Goal: Information Seeking & Learning: Understand process/instructions

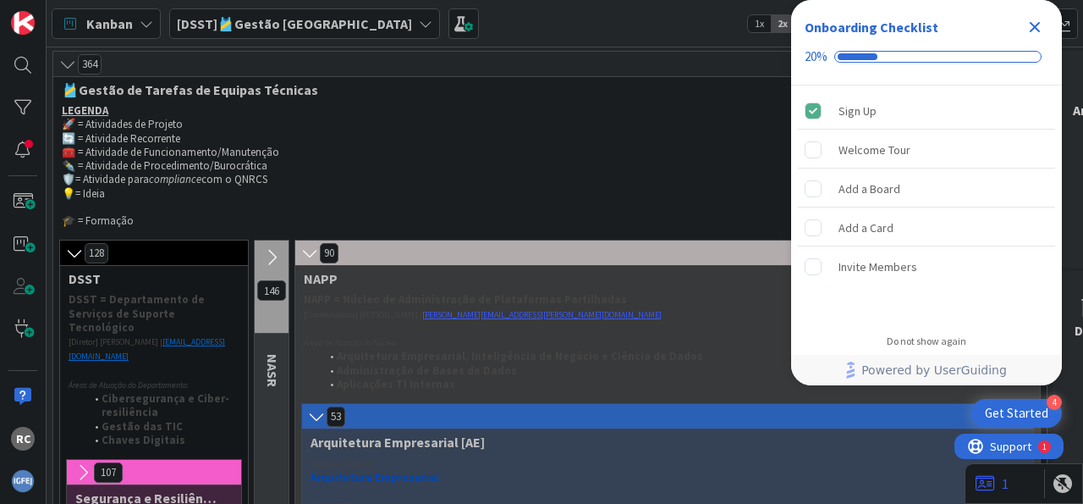
click at [1037, 31] on icon "Close Checklist" at bounding box center [1035, 27] width 20 height 20
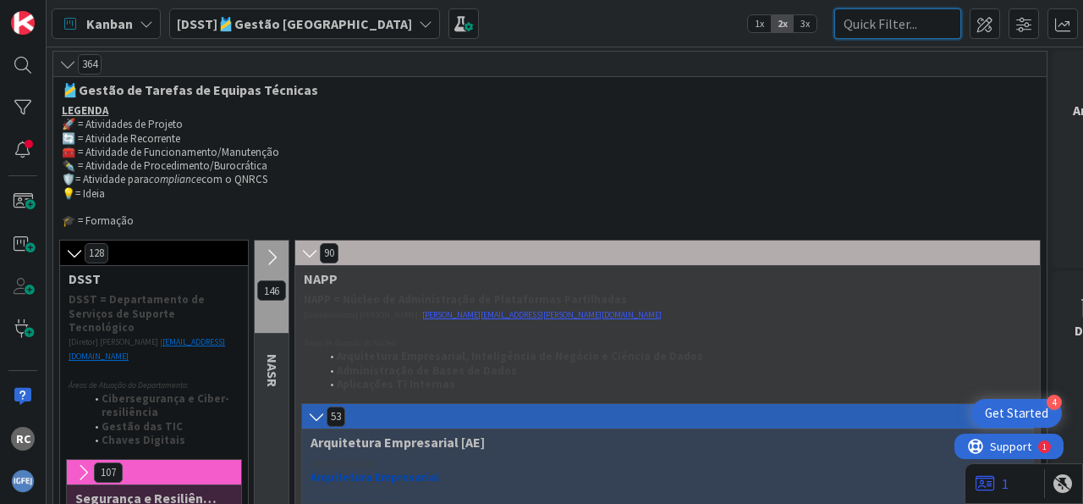
click at [878, 19] on input "text" at bounding box center [898, 23] width 127 height 30
type input "isupport"
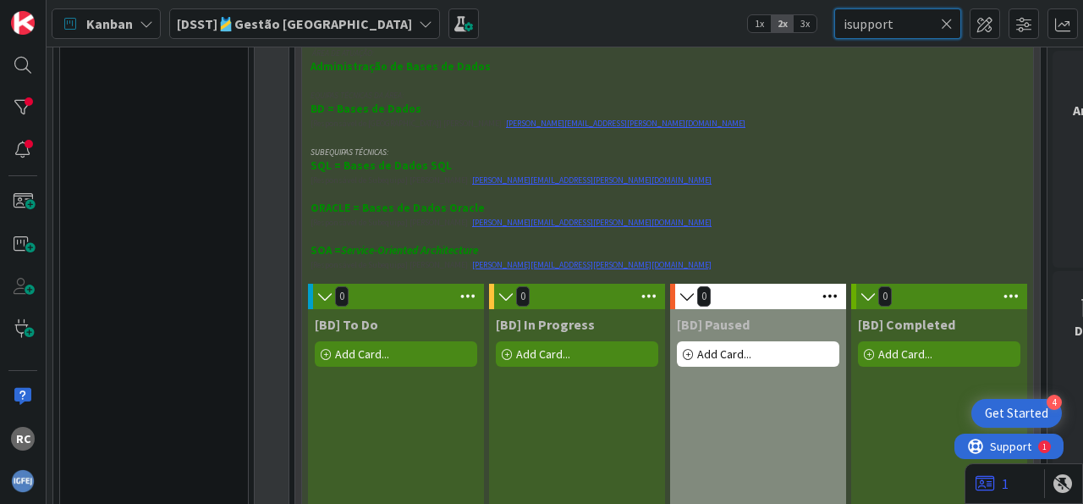
scroll to position [945, 0]
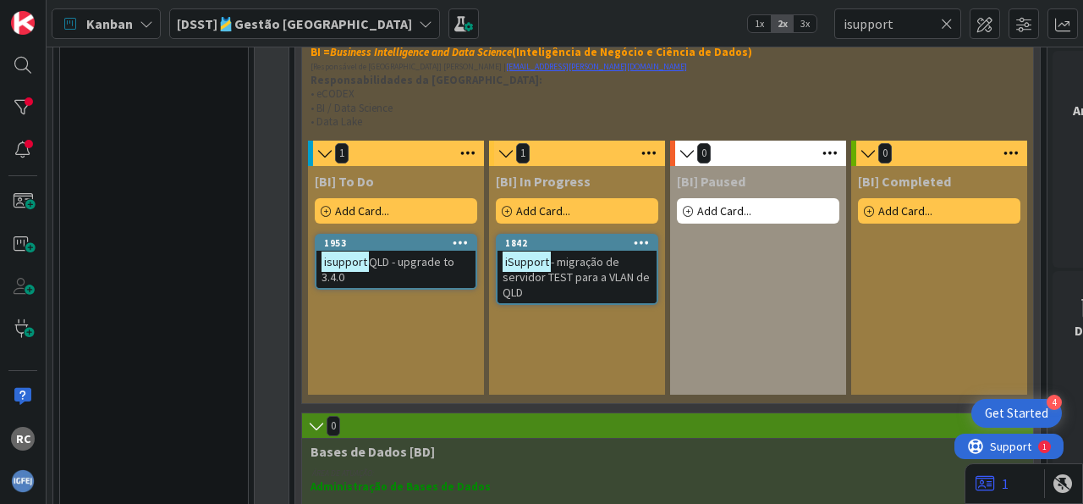
click at [362, 270] on mark "isupport" at bounding box center [345, 260] width 47 height 19
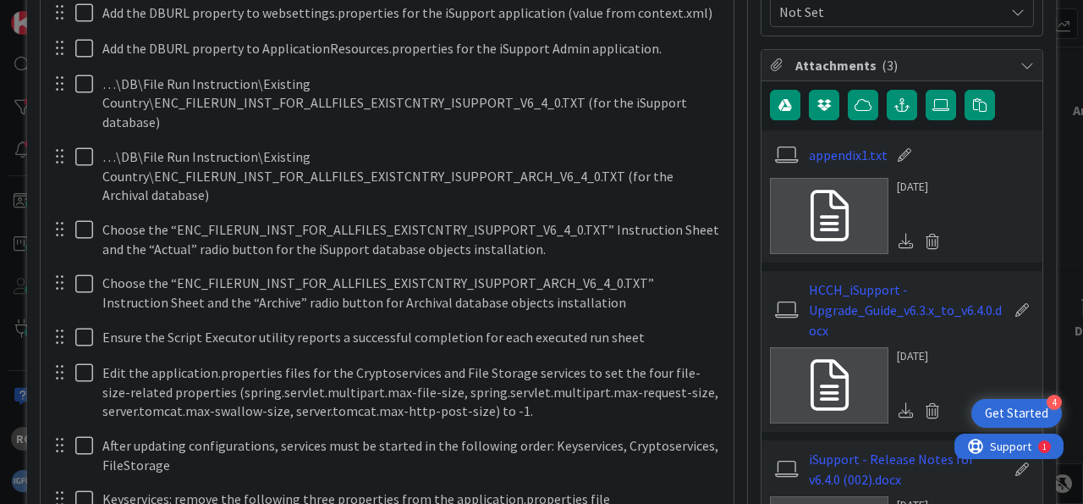
scroll to position [210, 0]
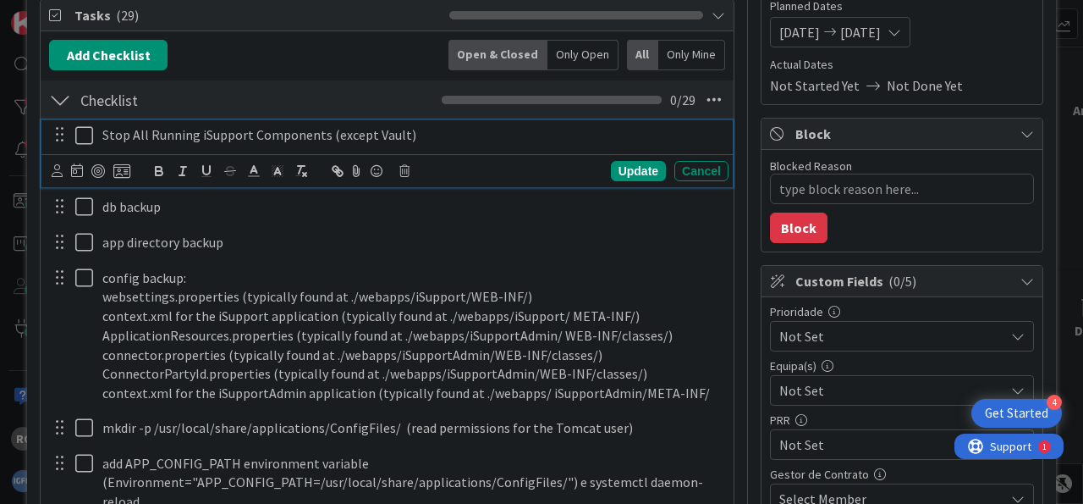
click at [82, 133] on icon at bounding box center [84, 135] width 18 height 20
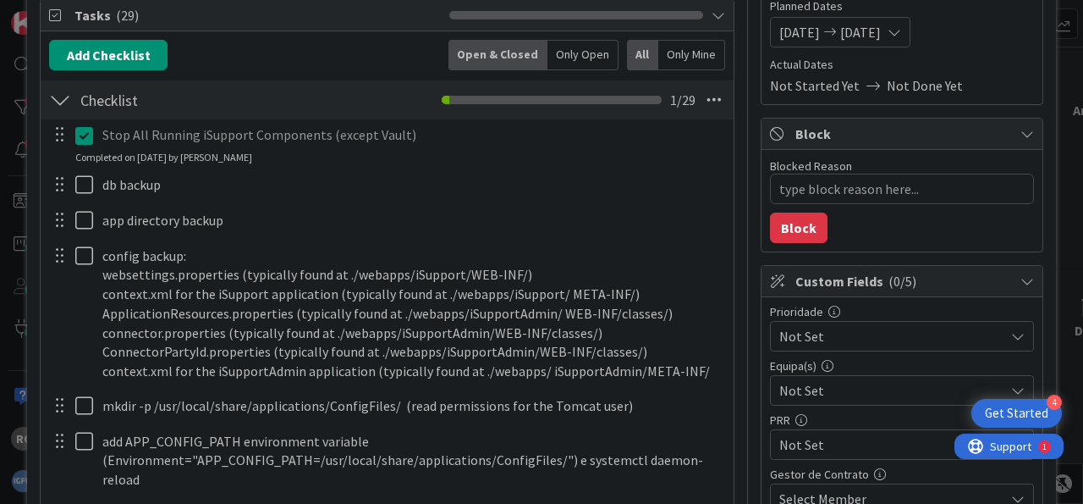
type textarea "x"
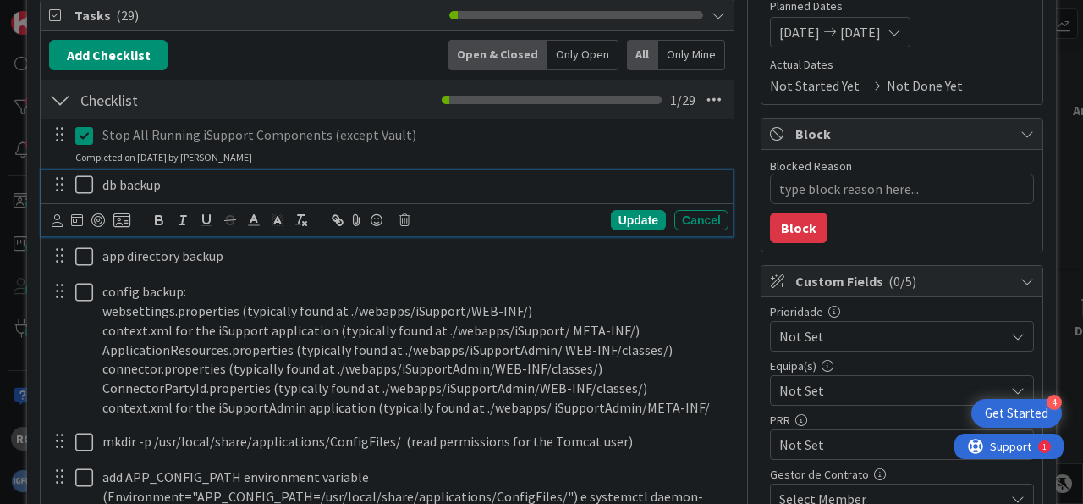
click at [82, 185] on icon at bounding box center [84, 184] width 18 height 20
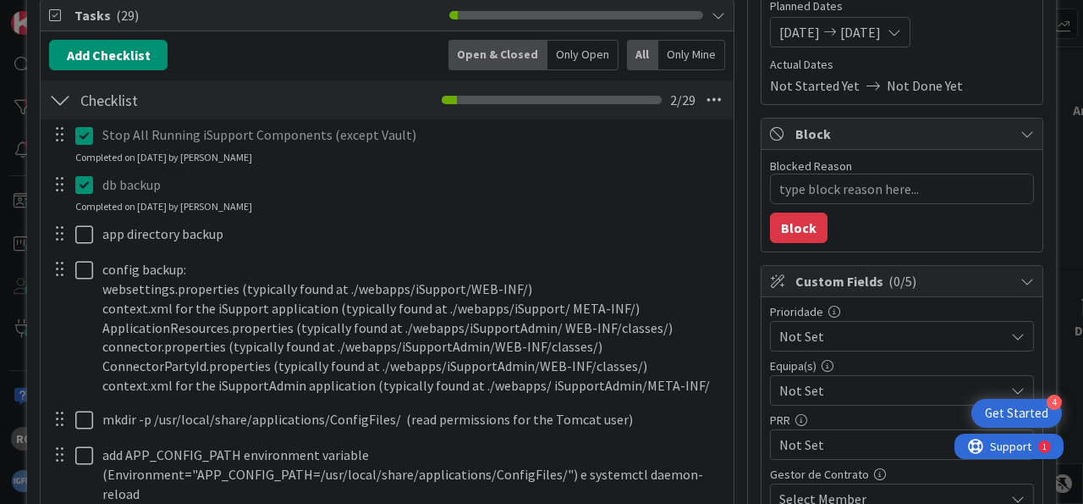
type textarea "x"
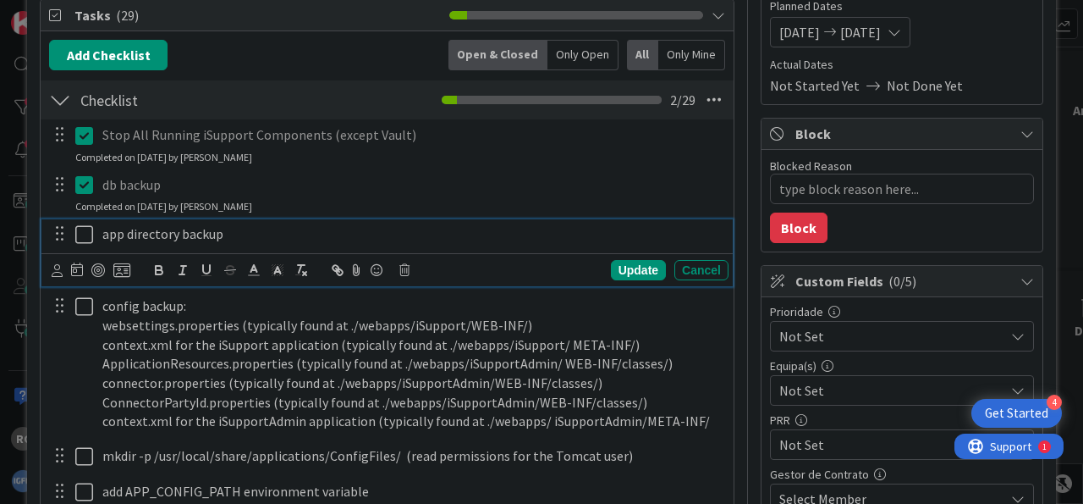
click at [89, 222] on button at bounding box center [85, 234] width 20 height 27
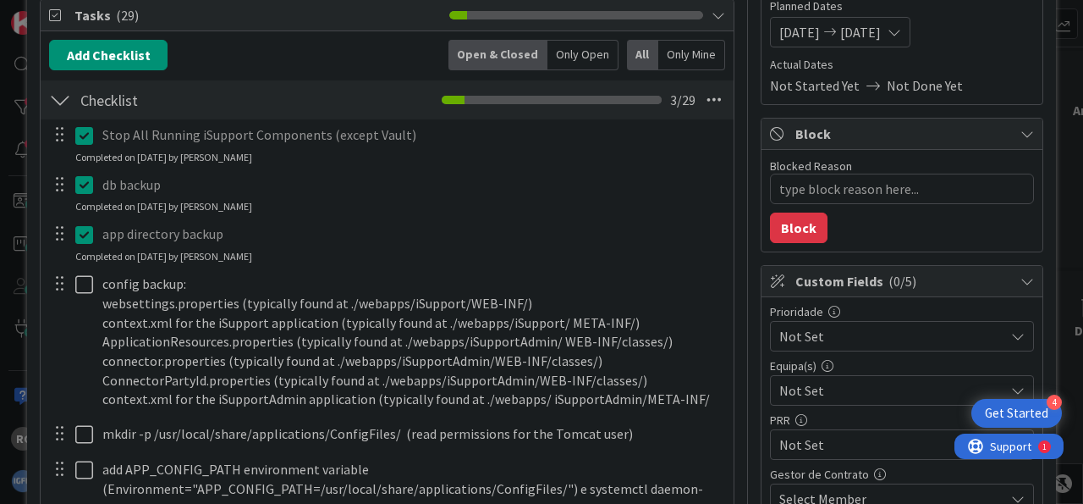
type textarea "x"
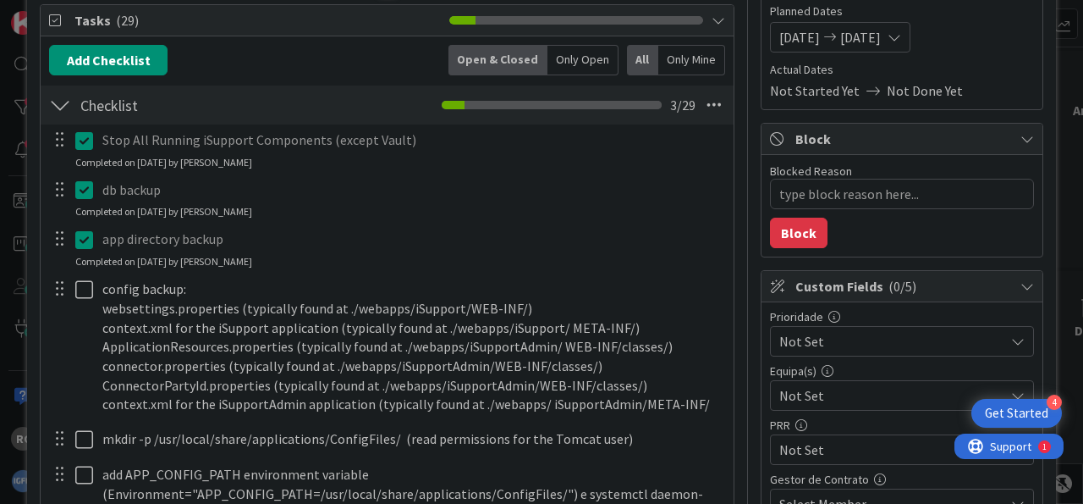
scroll to position [315, 0]
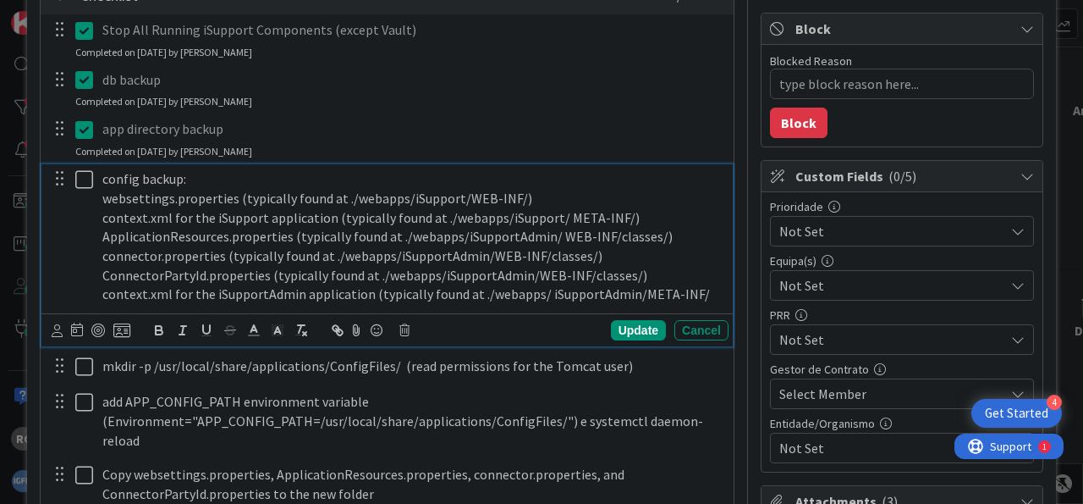
drag, startPoint x: 509, startPoint y: 214, endPoint x: 461, endPoint y: 202, distance: 48.9
click at [504, 213] on p "context.xml for the iSupport application (typically found at ./webapps/iSupport…" at bounding box center [412, 217] width 620 height 19
click at [455, 194] on p "websettings.properties (typically found at ./webapps/iSupport/WEB-INF/)" at bounding box center [412, 198] width 620 height 19
click at [513, 234] on p "ApplicationResources.properties (typically found at ./webapps/iSupportAdmin/ WE…" at bounding box center [412, 236] width 620 height 19
click at [82, 174] on icon at bounding box center [84, 179] width 18 height 20
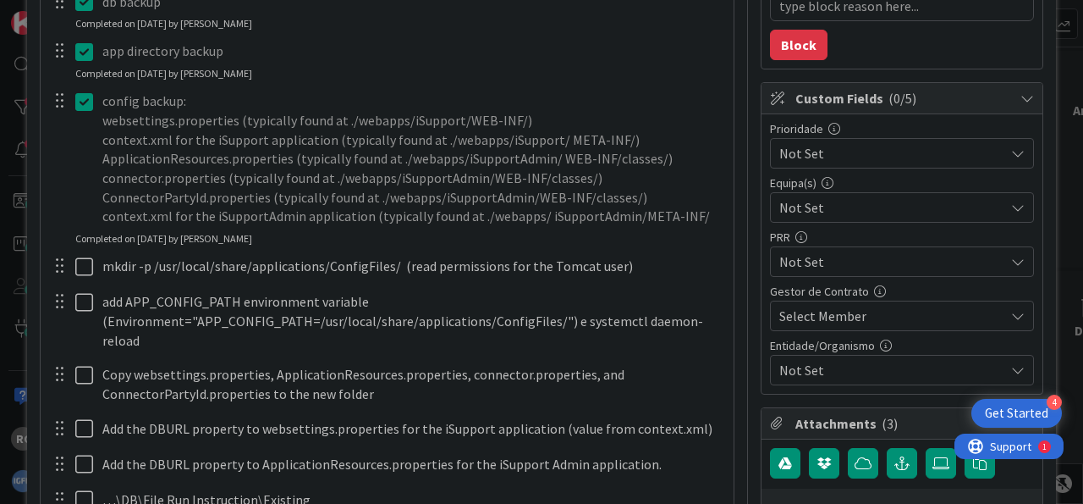
scroll to position [420, 0]
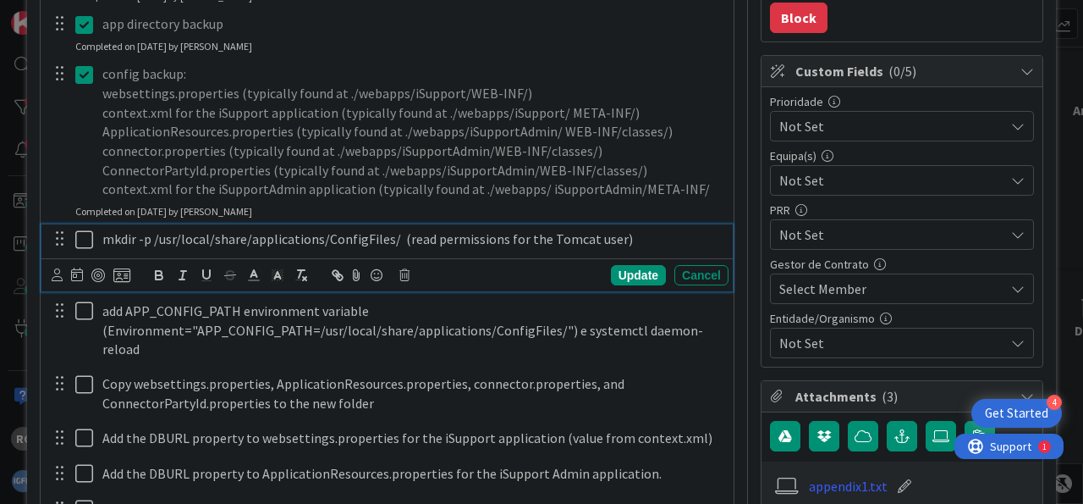
click at [152, 235] on p "mkdir -p /usr/local/share/applications/ConfigFiles/ (read permissions for the T…" at bounding box center [412, 238] width 620 height 19
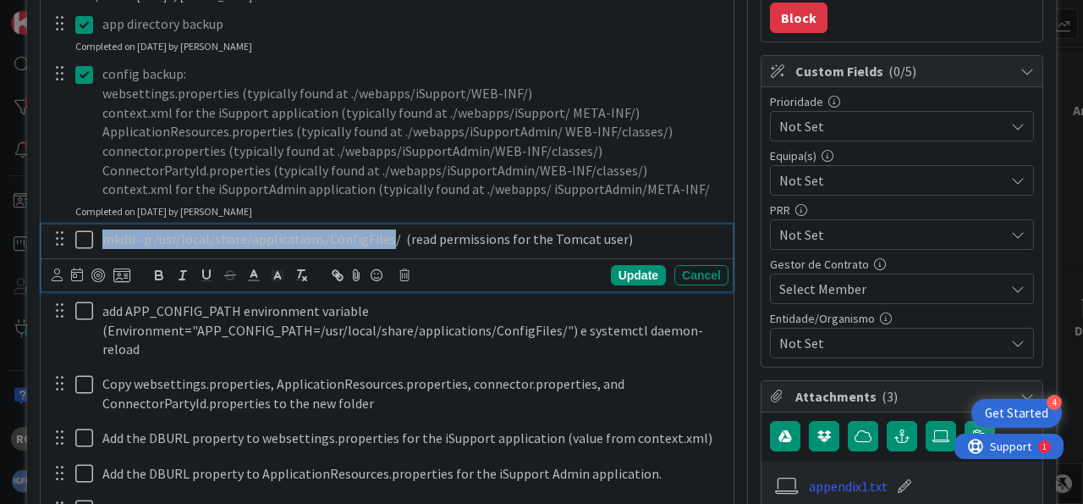
drag, startPoint x: 105, startPoint y: 238, endPoint x: 382, endPoint y: 240, distance: 276.8
click at [382, 240] on p "mkdir -p /usr/local/share/applications/ConfigFiles/ (read permissions for the T…" at bounding box center [412, 238] width 620 height 19
copy p "mkdir -p /usr/local/share/applications/ConfigFiles"
click at [87, 237] on icon at bounding box center [84, 239] width 18 height 20
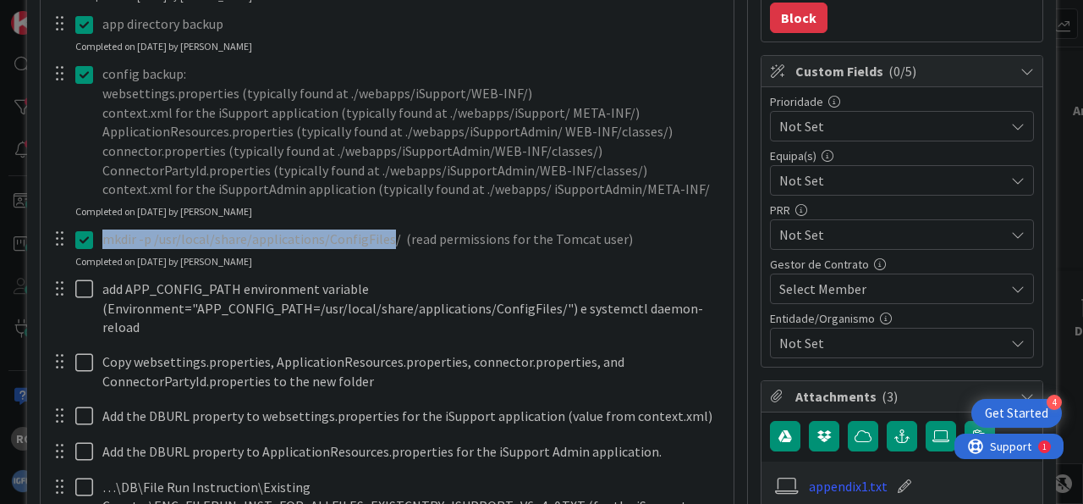
type textarea "x"
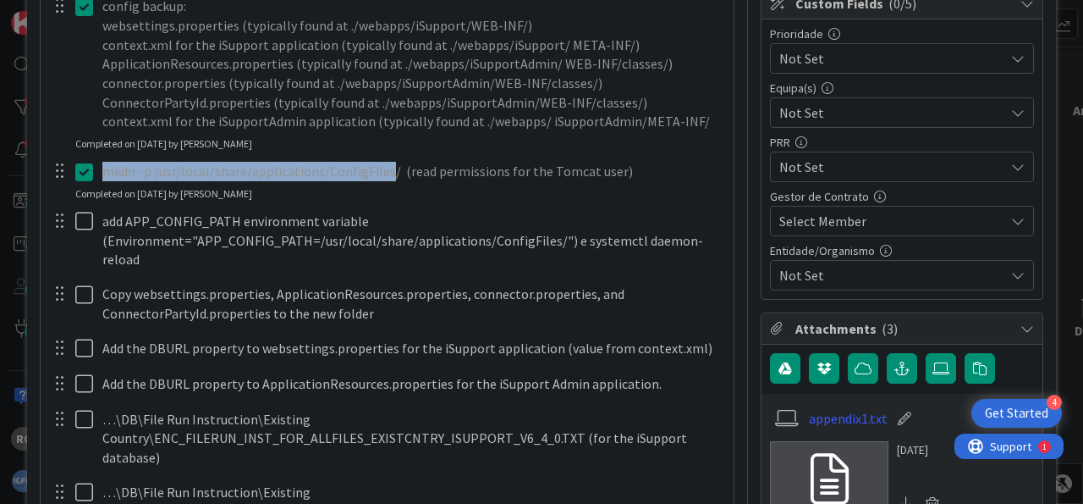
scroll to position [525, 0]
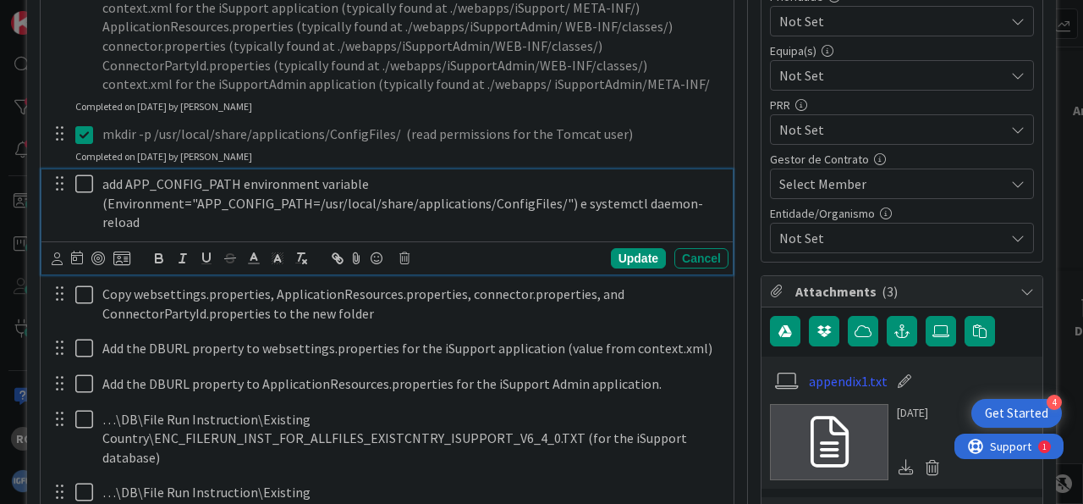
click at [364, 178] on p "add APP_CONFIG_PATH environment variable (Environment="APP_CONFIG_PATH=/usr/loc…" at bounding box center [412, 203] width 620 height 58
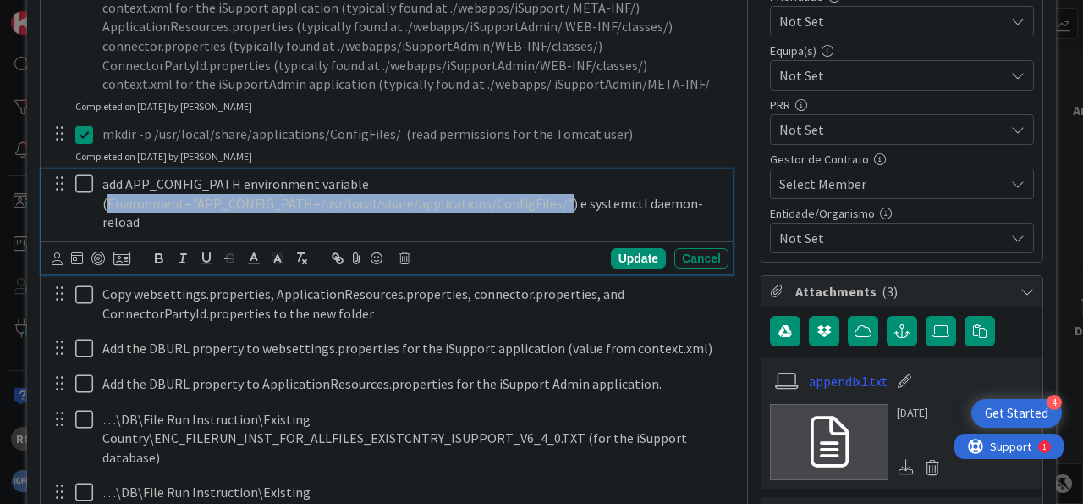
drag, startPoint x: 368, startPoint y: 179, endPoint x: 250, endPoint y: 199, distance: 120.1
click at [250, 199] on p "add APP_CONFIG_PATH environment variable (Environment="APP_CONFIG_PATH=/usr/loc…" at bounding box center [412, 203] width 620 height 58
copy p "Environment="APP_CONFIG_PATH=/usr/local/share/applications/ConfigFiles/""
click at [84, 180] on icon at bounding box center [84, 184] width 18 height 20
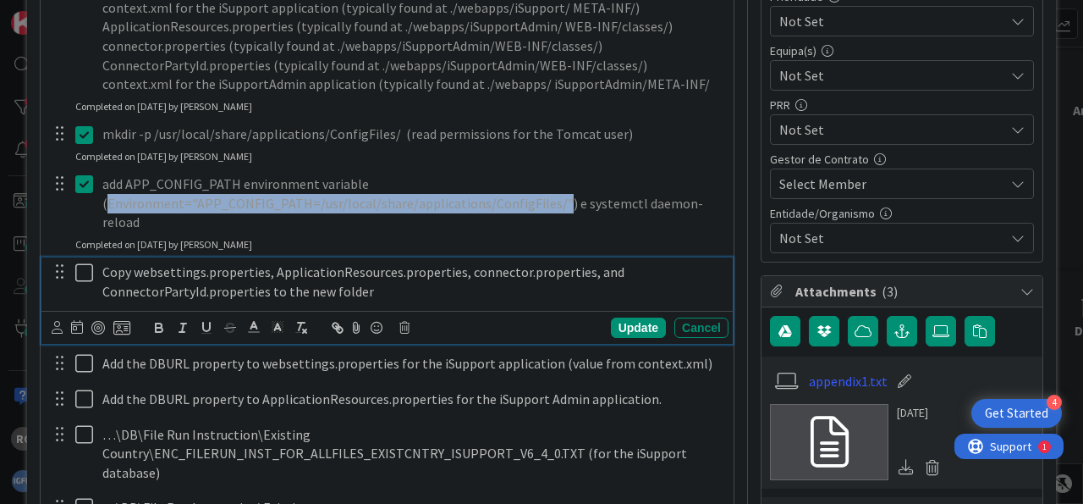
click at [80, 262] on icon at bounding box center [84, 272] width 18 height 20
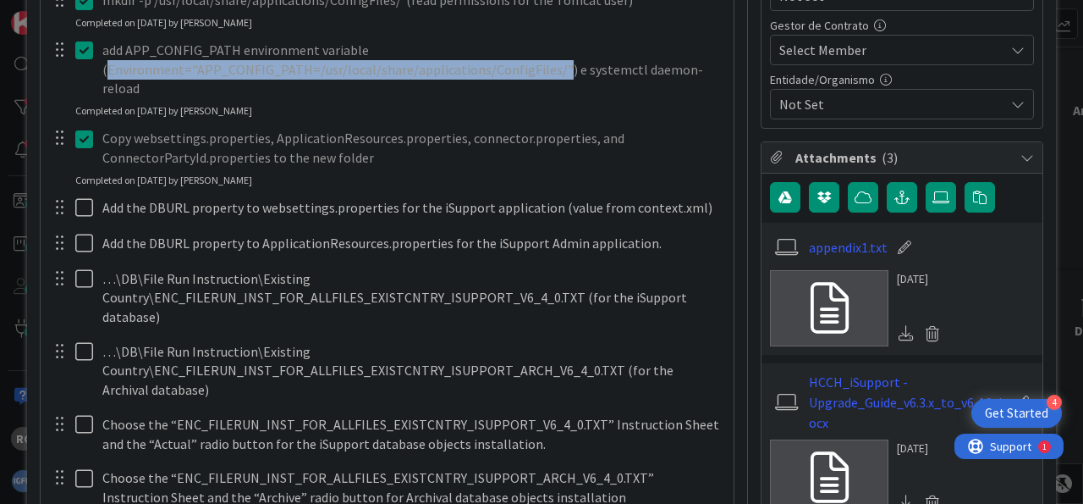
scroll to position [630, 0]
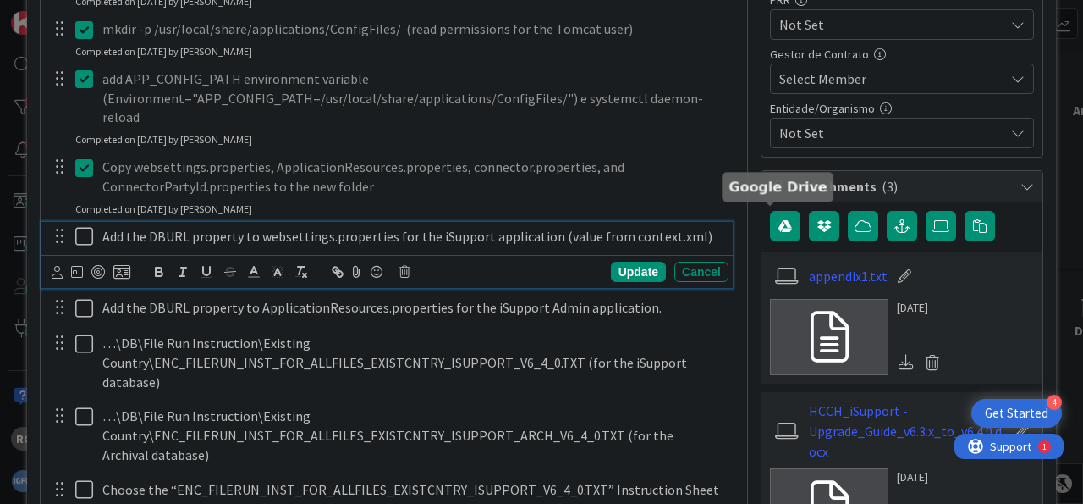
click at [563, 227] on p "Add the DBURL property to websettings.properties for the iSupport application (…" at bounding box center [412, 236] width 620 height 19
click at [404, 266] on icon at bounding box center [404, 272] width 10 height 12
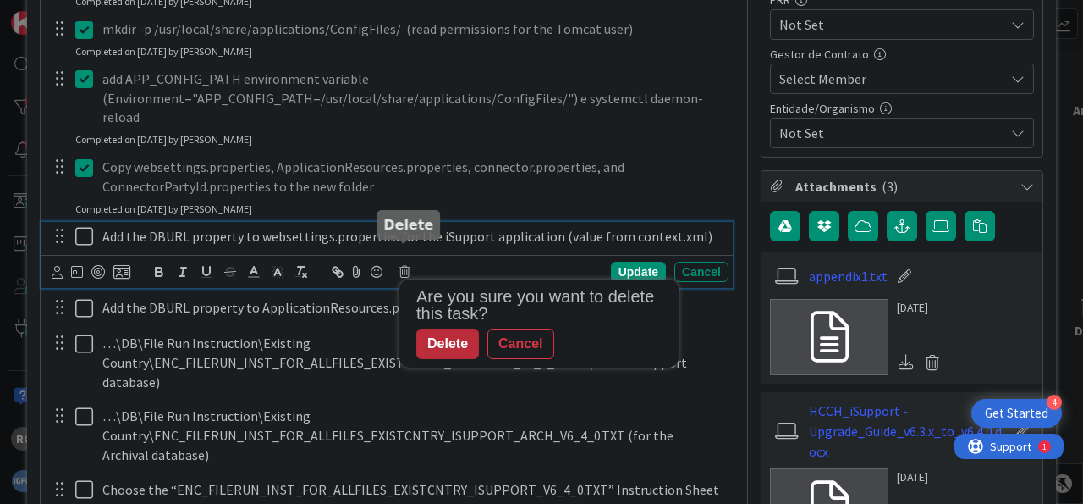
click at [452, 328] on div "Delete" at bounding box center [447, 343] width 63 height 30
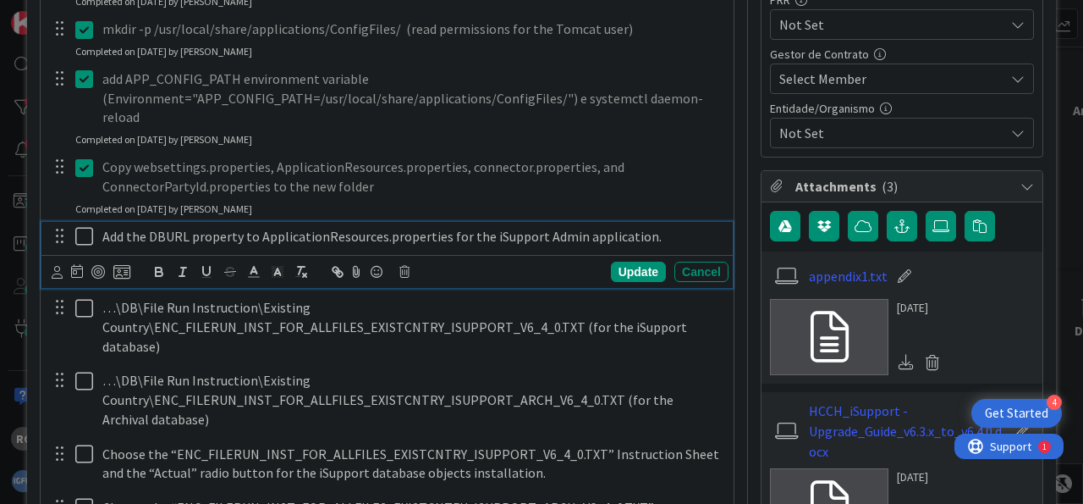
click at [526, 227] on p "Add the DBURL property to ApplicationResources.properties for the iSupport Admi…" at bounding box center [412, 236] width 620 height 19
click at [407, 266] on icon at bounding box center [404, 272] width 10 height 12
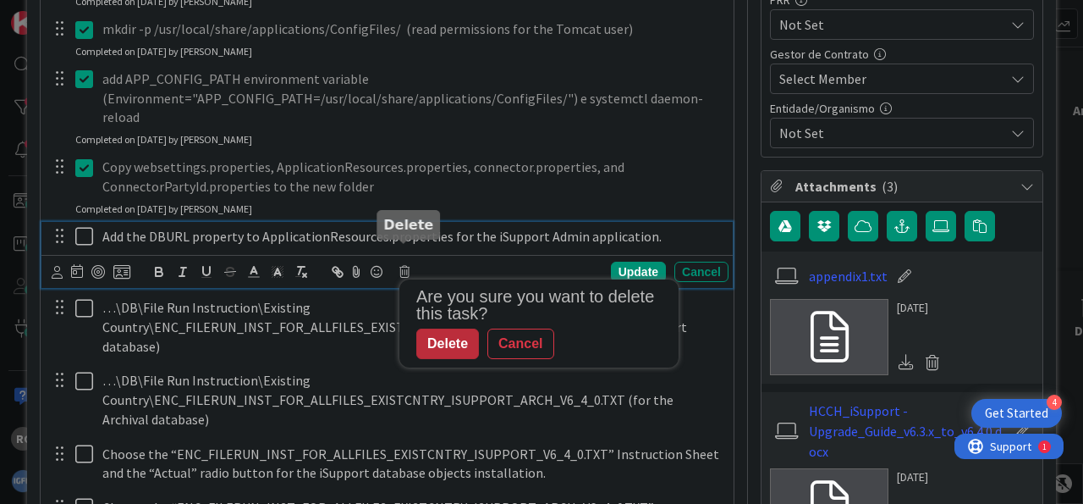
click at [459, 328] on div "Delete" at bounding box center [447, 343] width 63 height 30
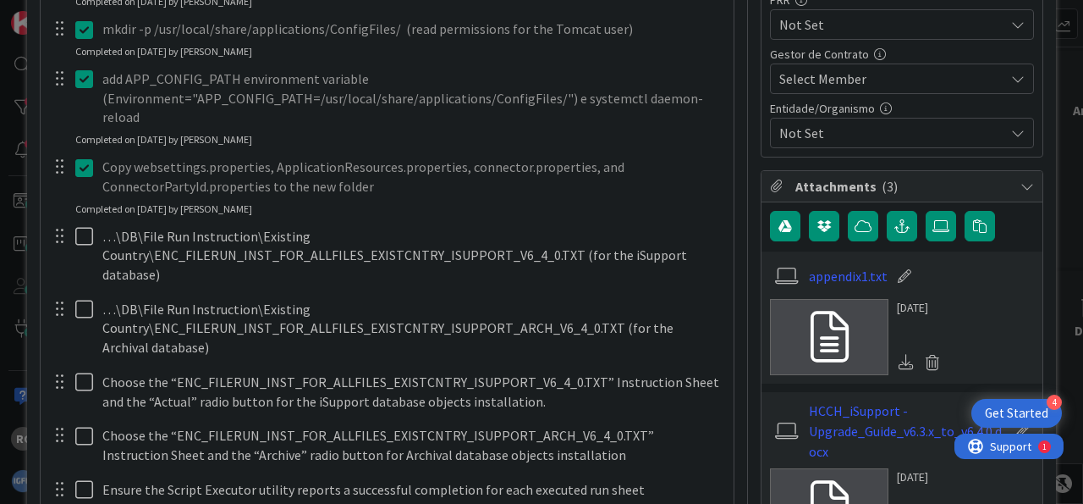
type textarea "x"
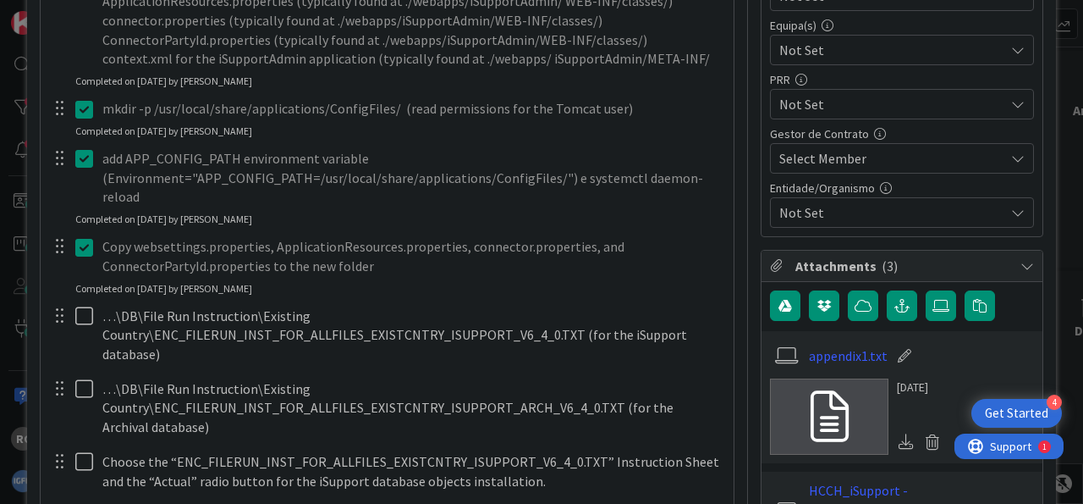
scroll to position [525, 0]
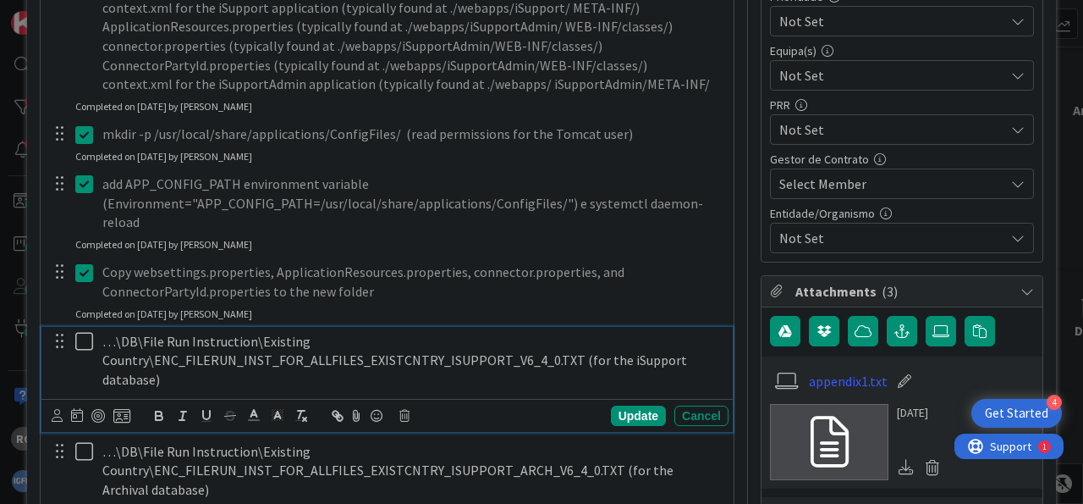
click at [262, 332] on p "…\DB\File Run Instruction\Existing Country\ENC_FILERUN_INST_FOR_ALLFILES_EXISTC…" at bounding box center [412, 361] width 620 height 58
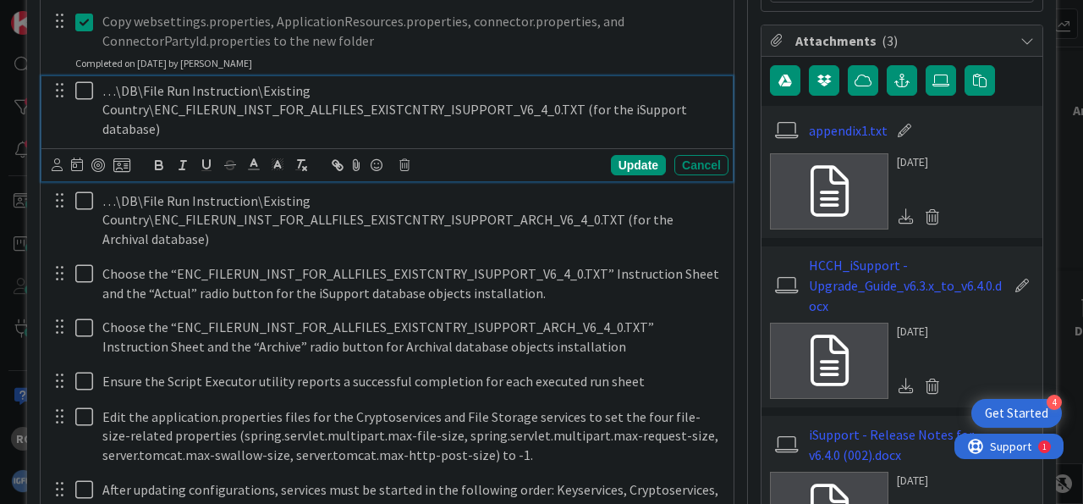
scroll to position [779, 0]
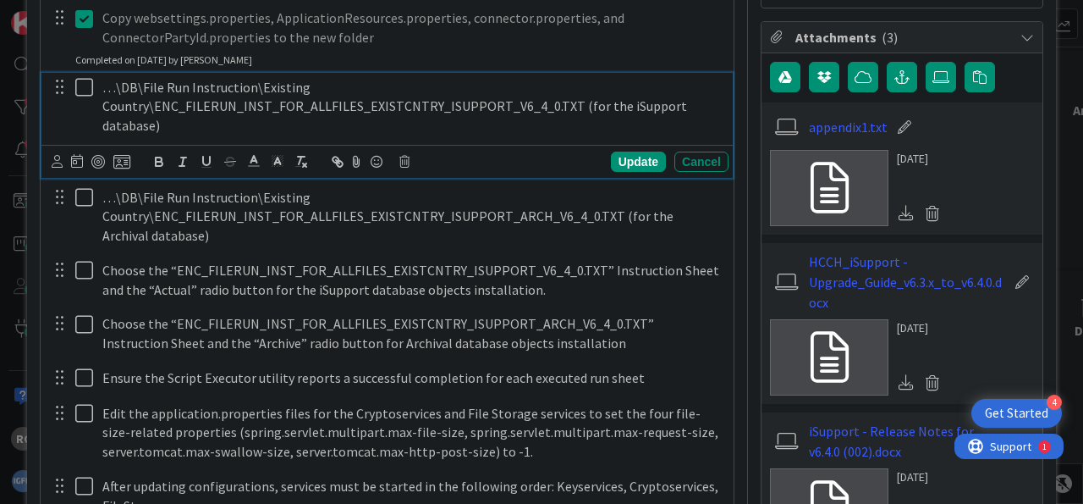
click at [444, 87] on p "…\DB\File Run Instruction\Existing Country\ENC_FILERUN_INST_FOR_ALLFILES_EXISTC…" at bounding box center [412, 107] width 620 height 58
click at [318, 30] on div "Copy websettings.properties, ApplicationResources.properties, connector.propert…" at bounding box center [386, 34] width 691 height 63
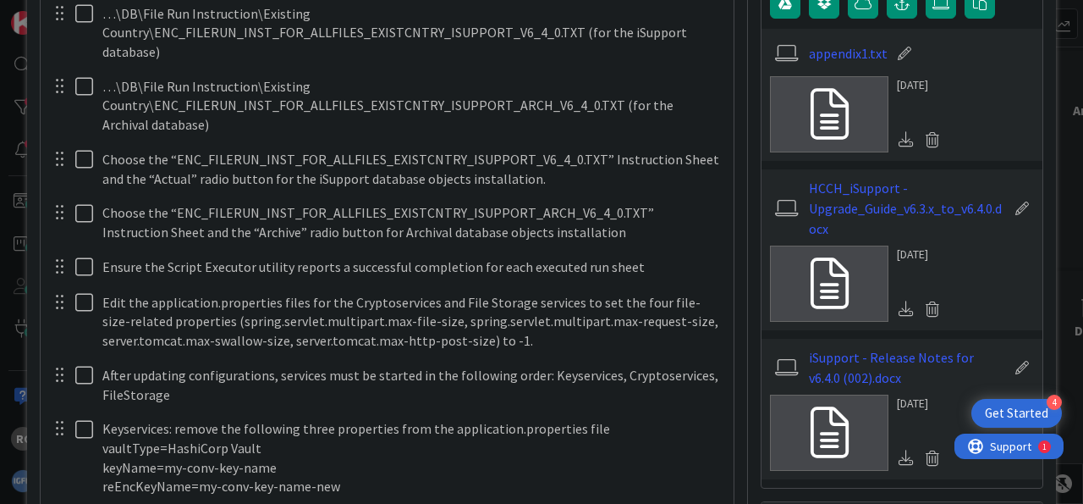
scroll to position [989, 0]
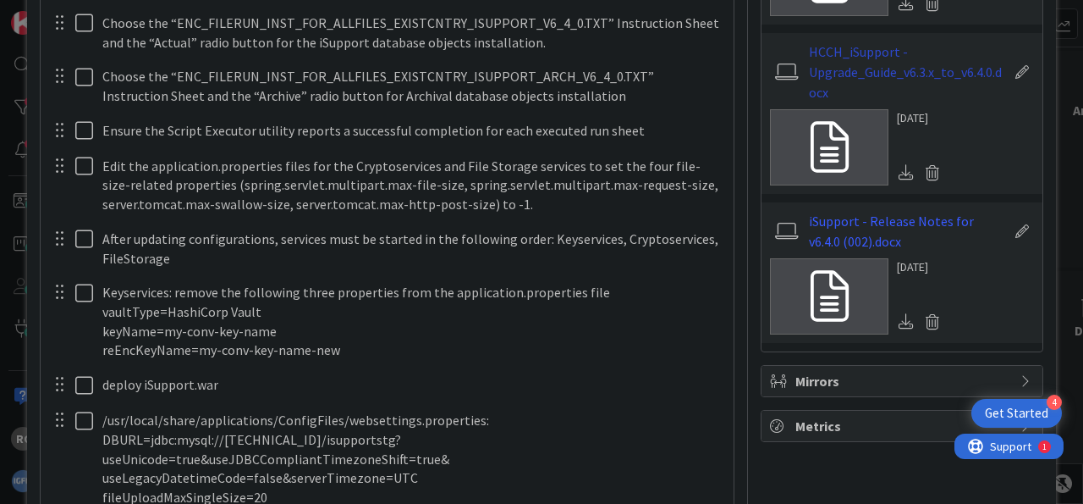
click at [877, 66] on link "HCCH_iSupport - Upgrade_Guide_v6.3.x_to_v6.4.0.docx" at bounding box center [907, 71] width 196 height 61
click at [972, 218] on link "iSupport - Release Notes for v6.4.0 (002).docx" at bounding box center [907, 231] width 196 height 41
click at [947, 69] on link "HCCH_iSupport - Upgrade_Guide_v6.3.x_to_v6.4.0.docx" at bounding box center [907, 71] width 196 height 61
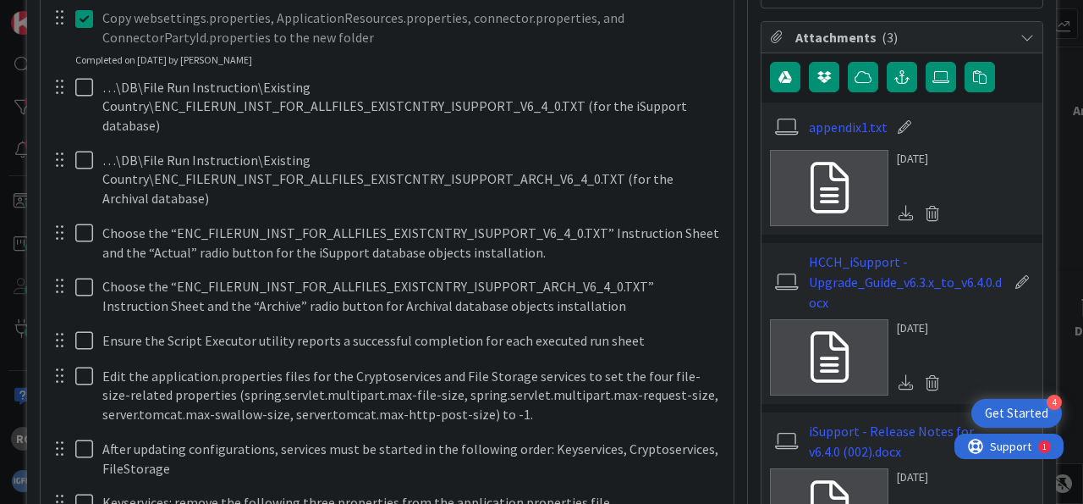
click at [899, 377] on icon at bounding box center [906, 381] width 15 height 15
click at [899, 376] on icon at bounding box center [906, 381] width 15 height 15
click at [882, 287] on link "HCCH_iSupport - Upgrade_Guide_v6.3.x_to_v6.4.0.docx" at bounding box center [907, 281] width 196 height 61
click at [848, 121] on link "appendix1.txt" at bounding box center [848, 127] width 79 height 20
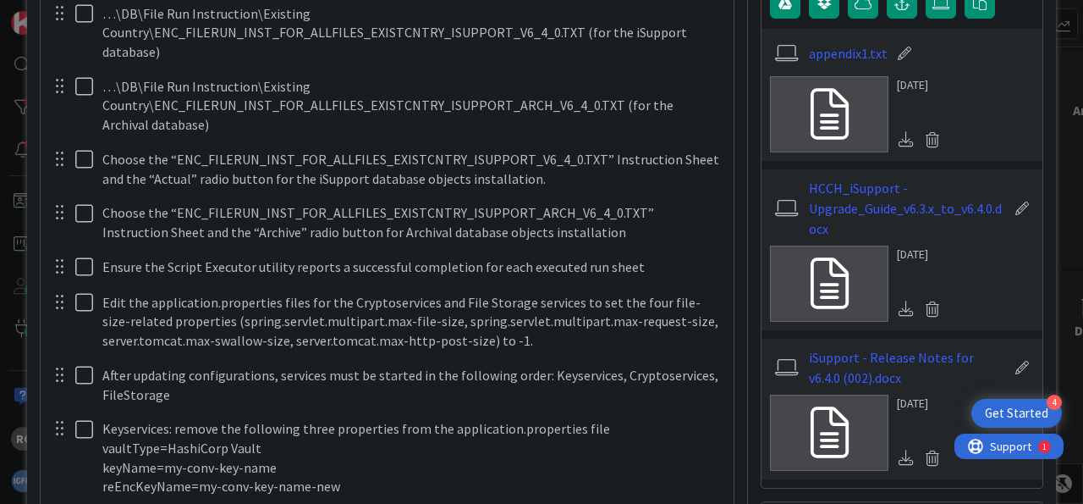
scroll to position [884, 0]
